Goal: Register for event/course

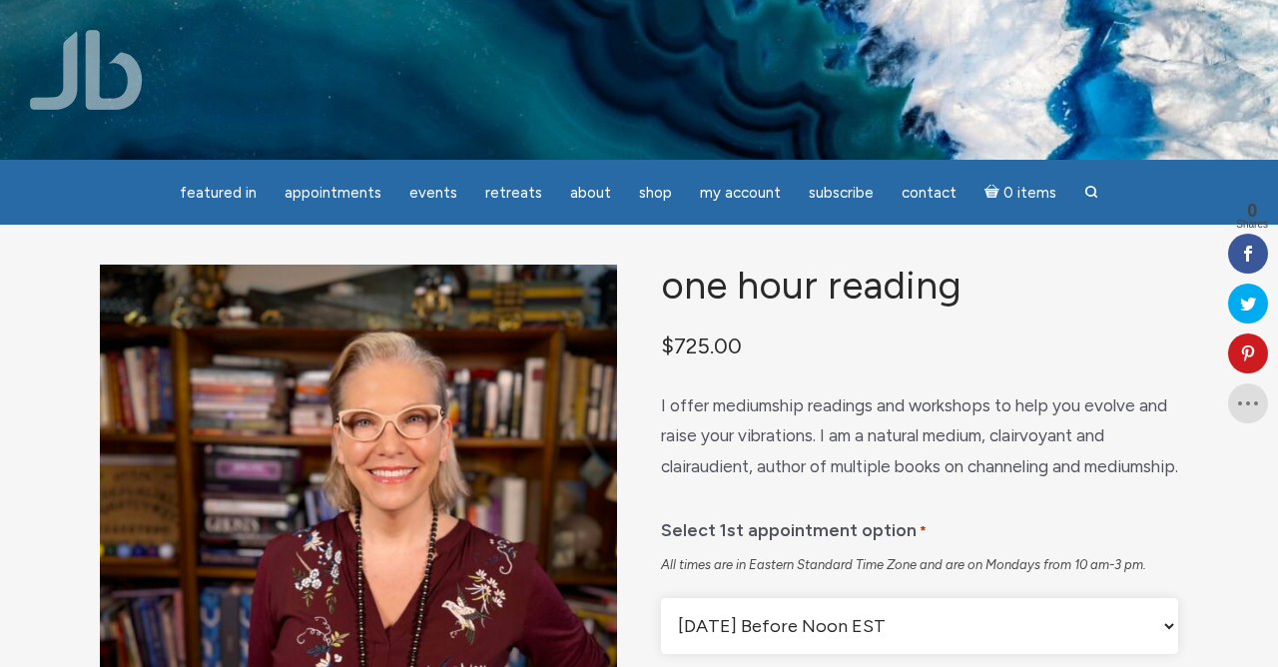
click at [343, 209] on link "Appointments" at bounding box center [333, 193] width 121 height 39
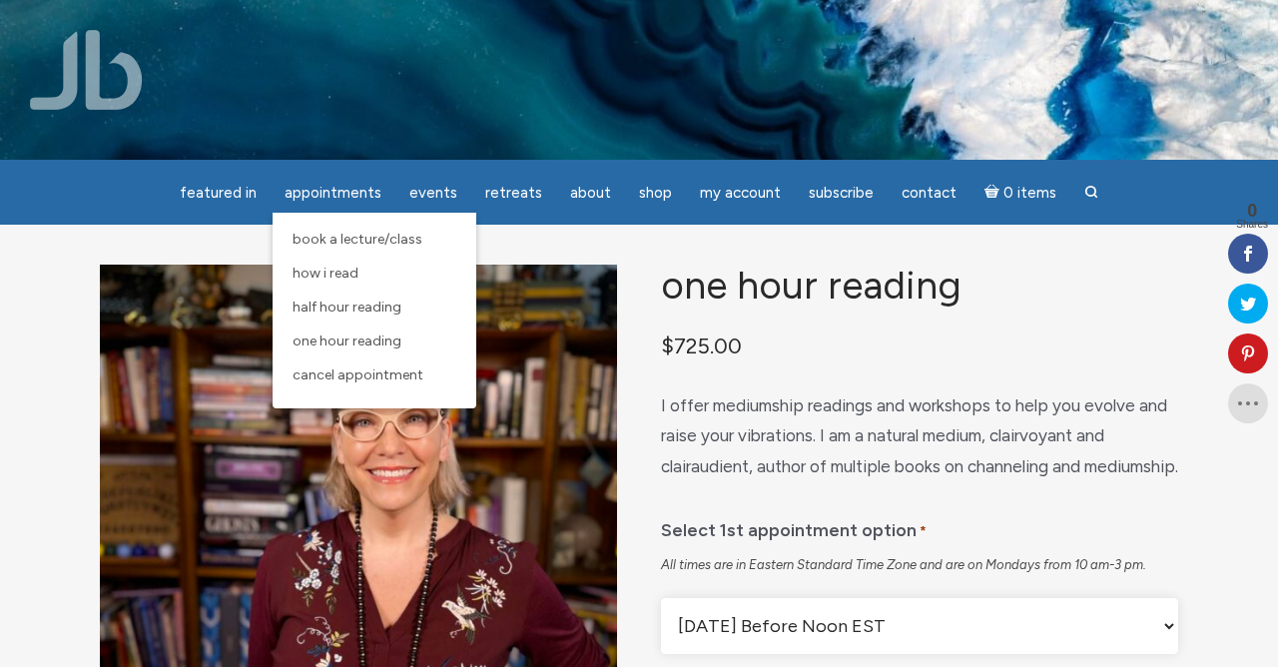
click at [417, 239] on span "Book a Lecture/Class" at bounding box center [358, 239] width 130 height 17
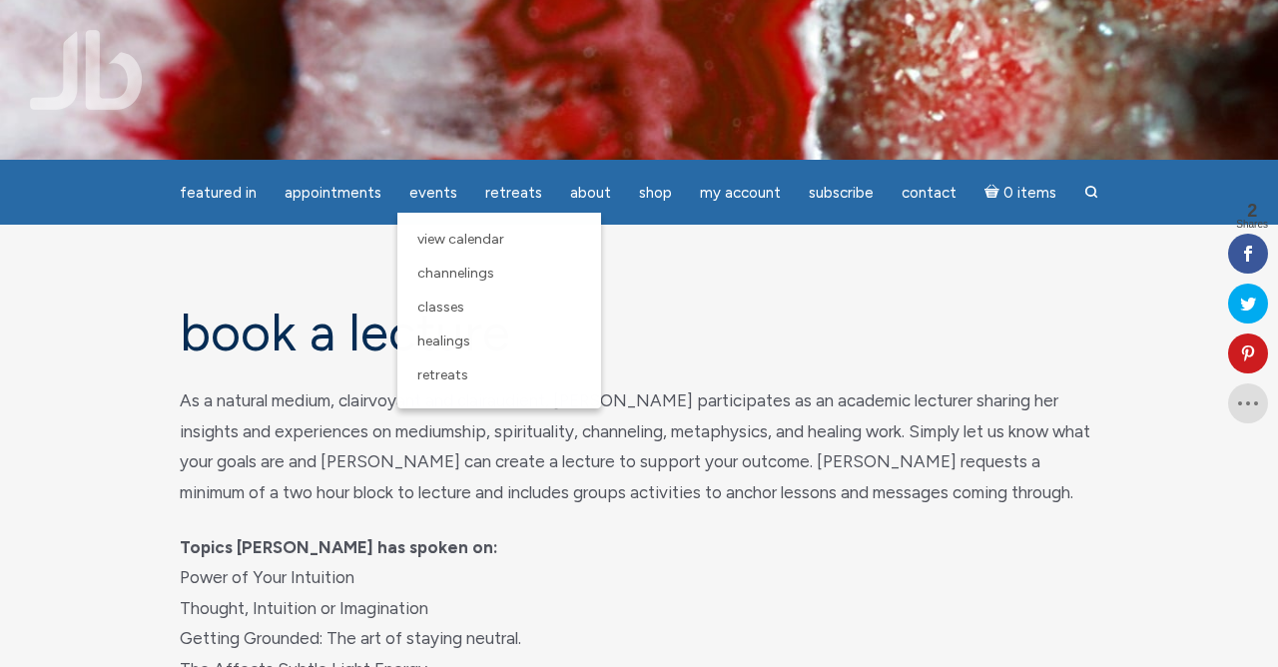
click at [406, 184] on link "Events" at bounding box center [433, 193] width 72 height 39
click at [416, 306] on link "Classes" at bounding box center [499, 308] width 184 height 34
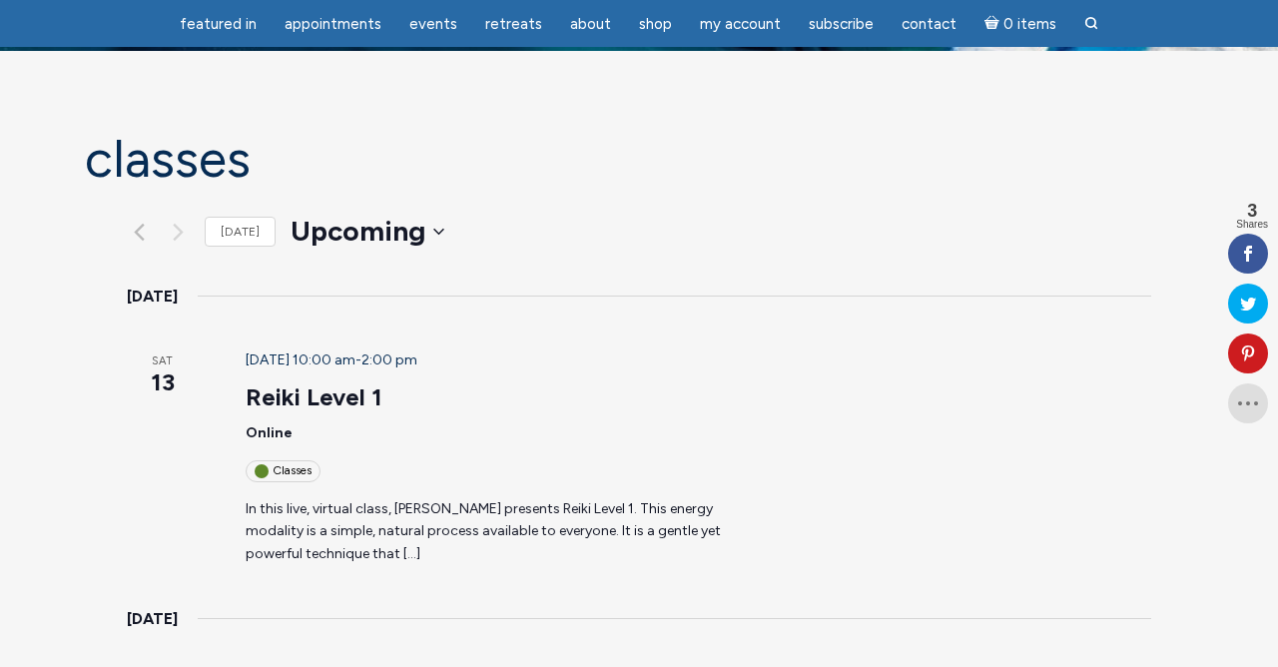
scroll to position [110, 0]
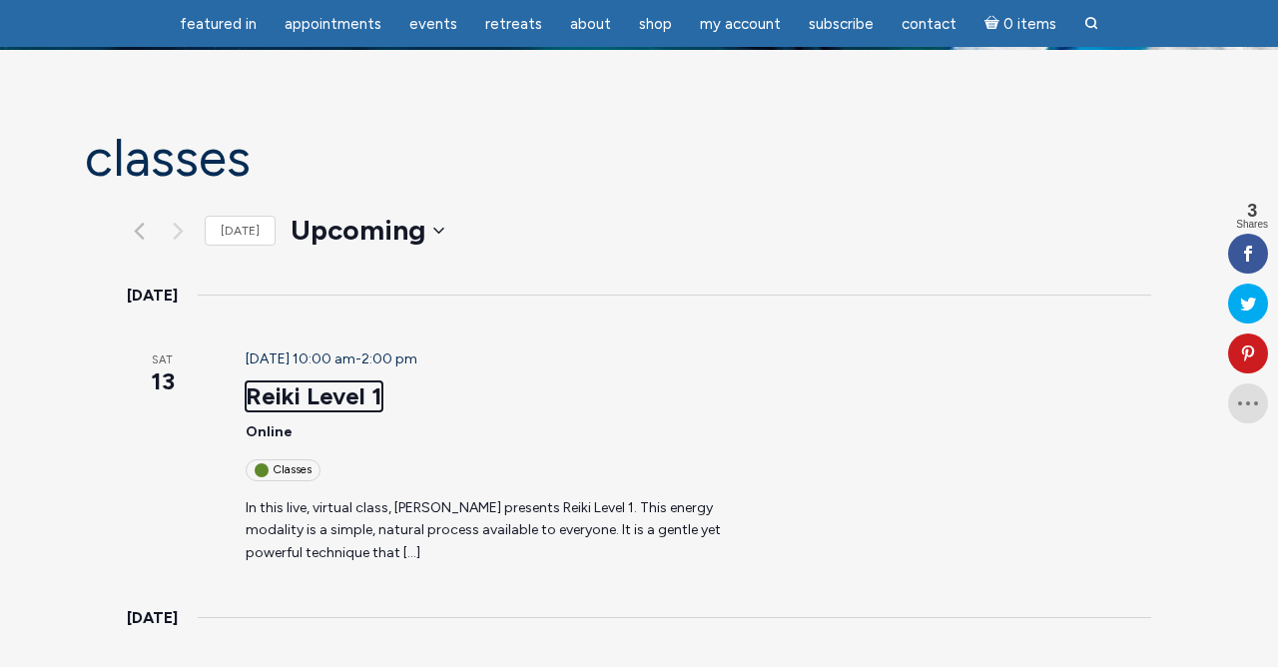
click at [246, 381] on link "Reiki Level 1" at bounding box center [314, 396] width 137 height 30
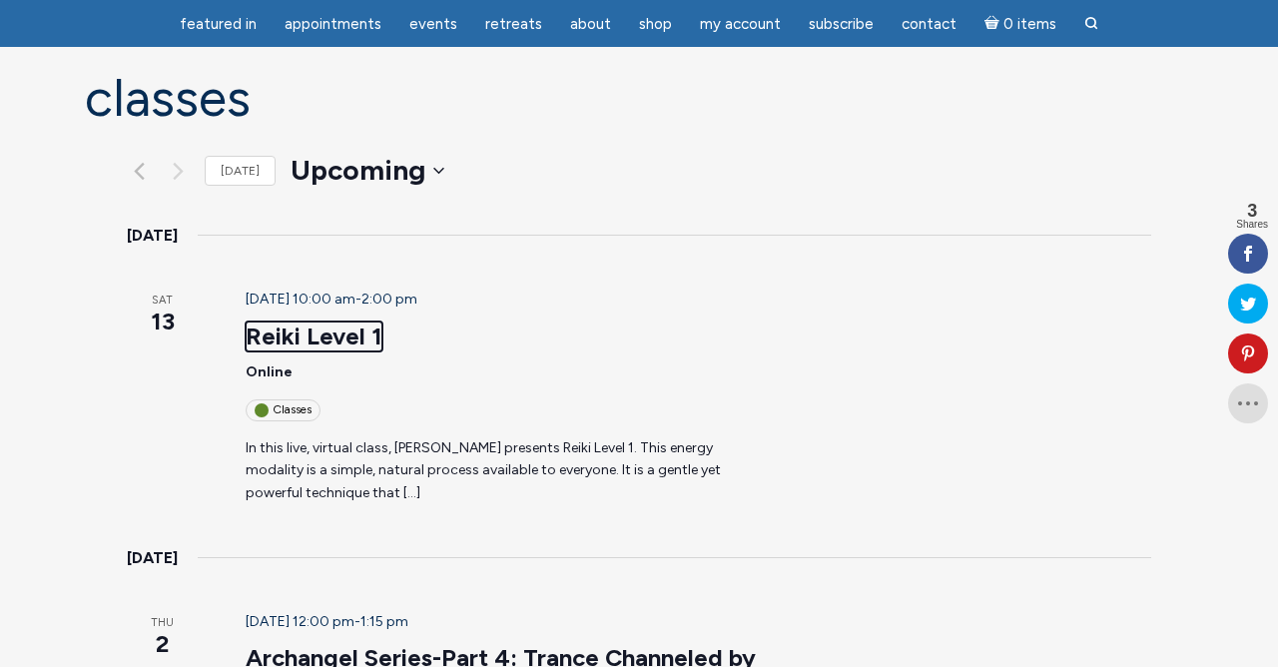
scroll to position [174, 0]
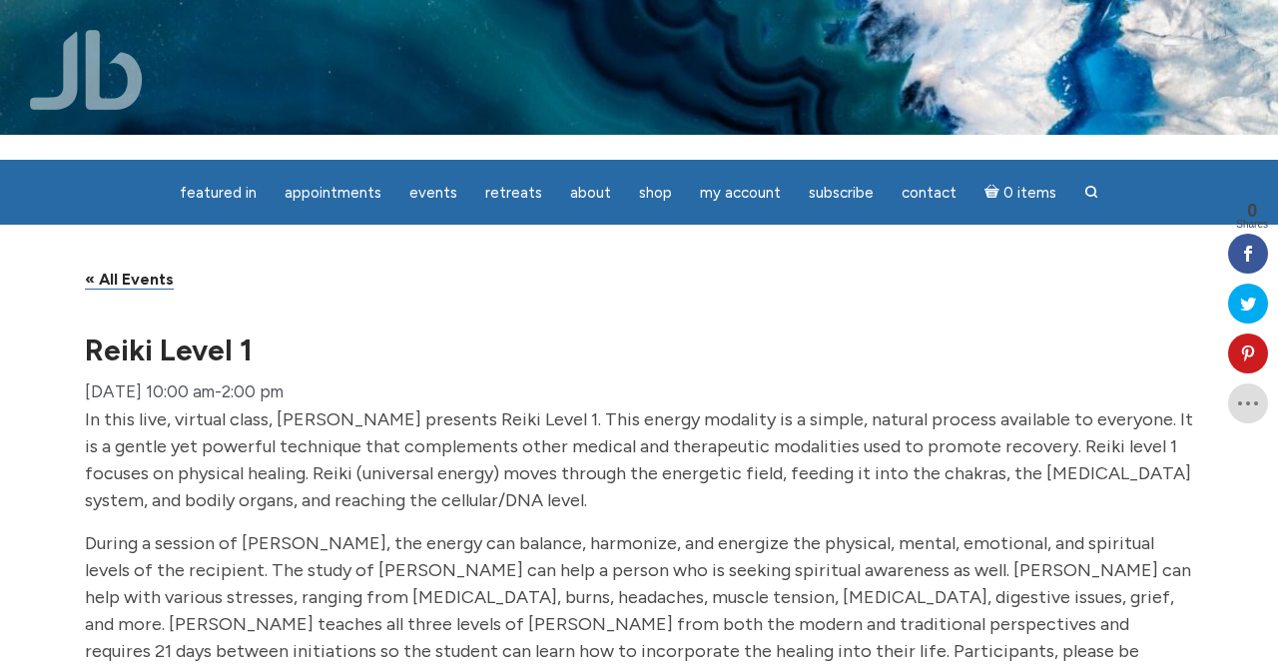
scroll to position [24, 0]
